Goal: Navigation & Orientation: Find specific page/section

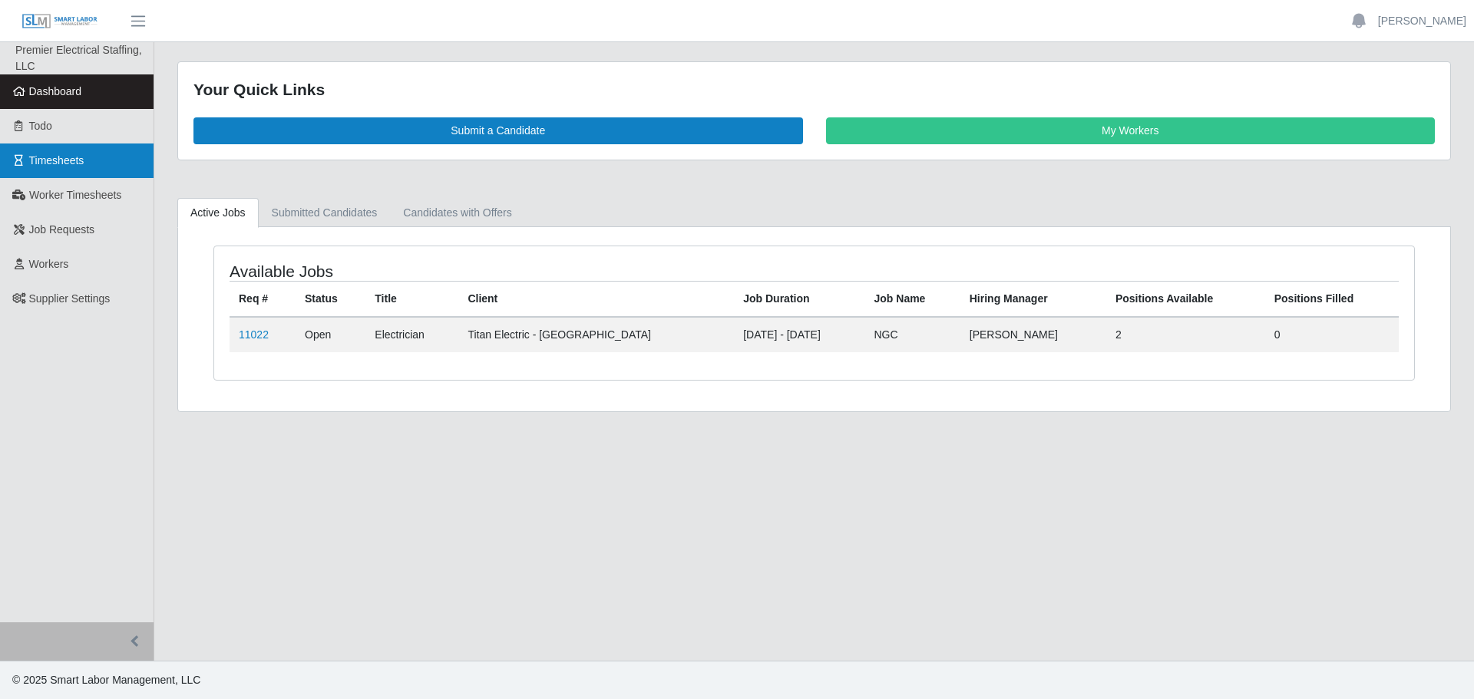
click at [60, 154] on span "Timesheets" at bounding box center [56, 160] width 55 height 12
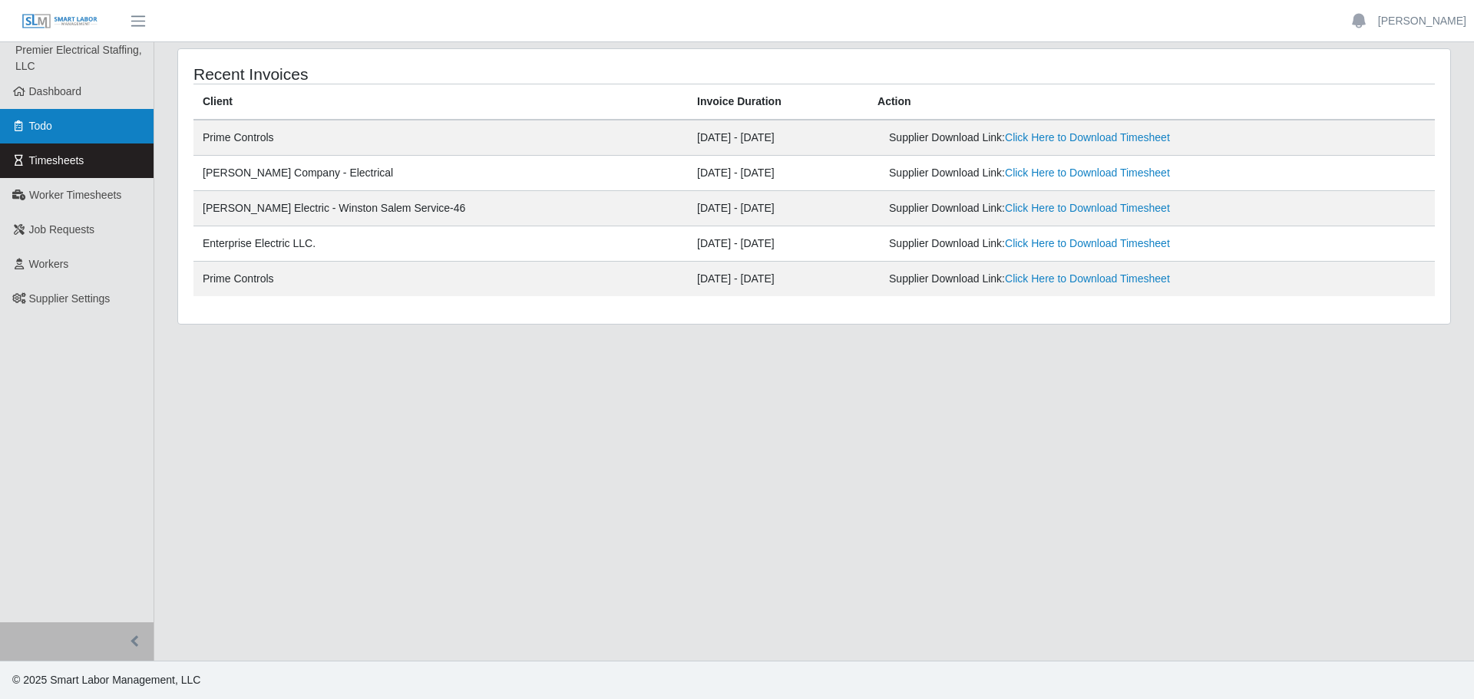
click at [71, 111] on link "Todo" at bounding box center [77, 126] width 154 height 35
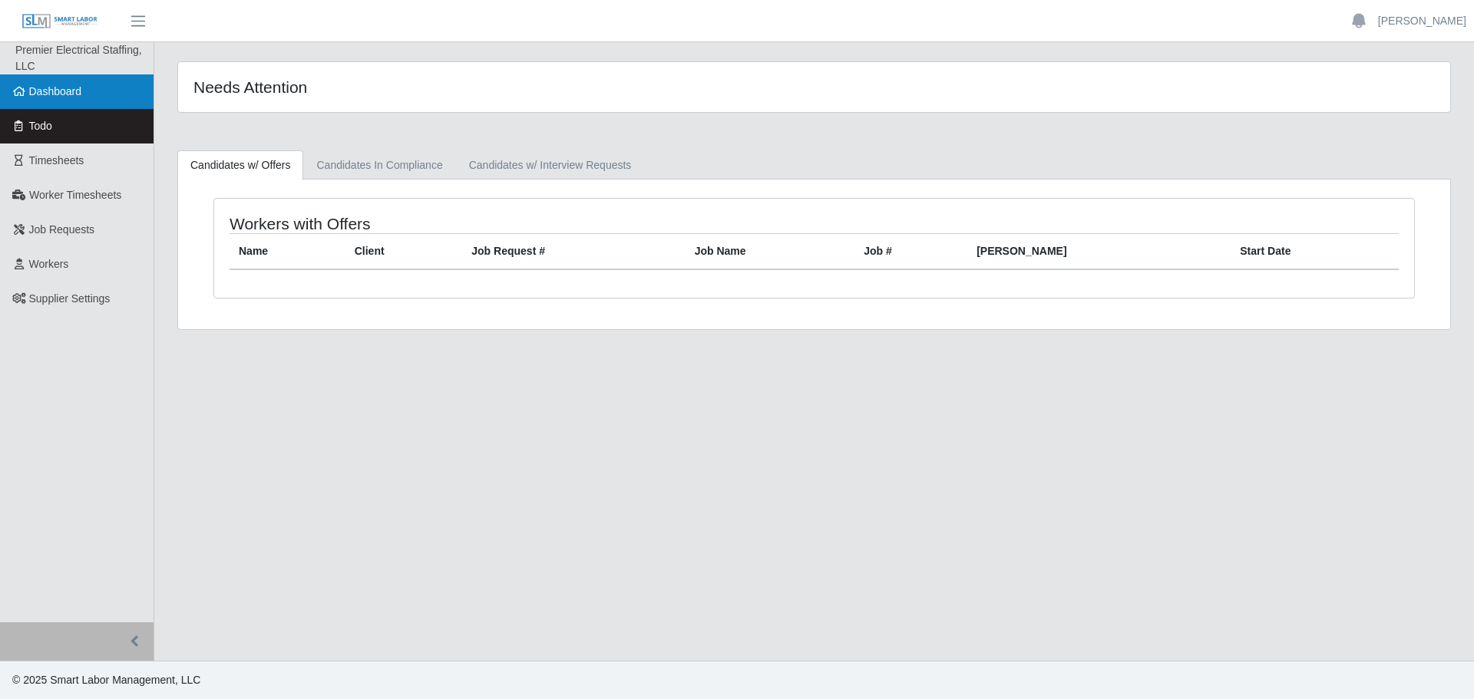
click at [70, 95] on span "Dashboard" at bounding box center [55, 91] width 53 height 12
